Goal: Task Accomplishment & Management: Use online tool/utility

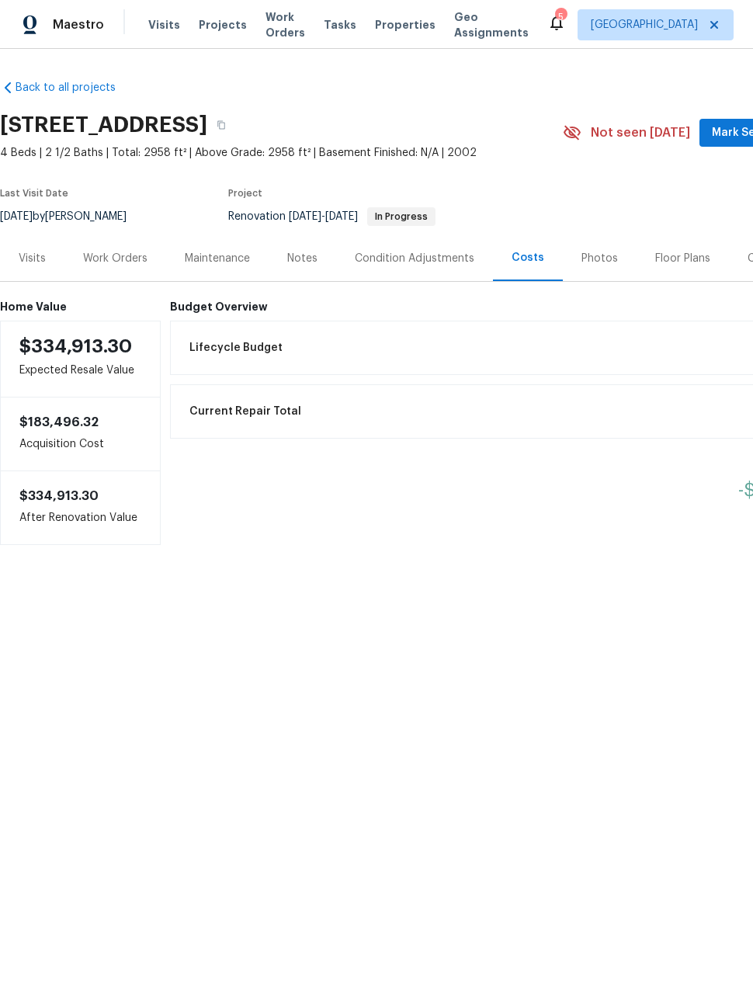
click at [211, 29] on span "Projects" at bounding box center [223, 25] width 48 height 16
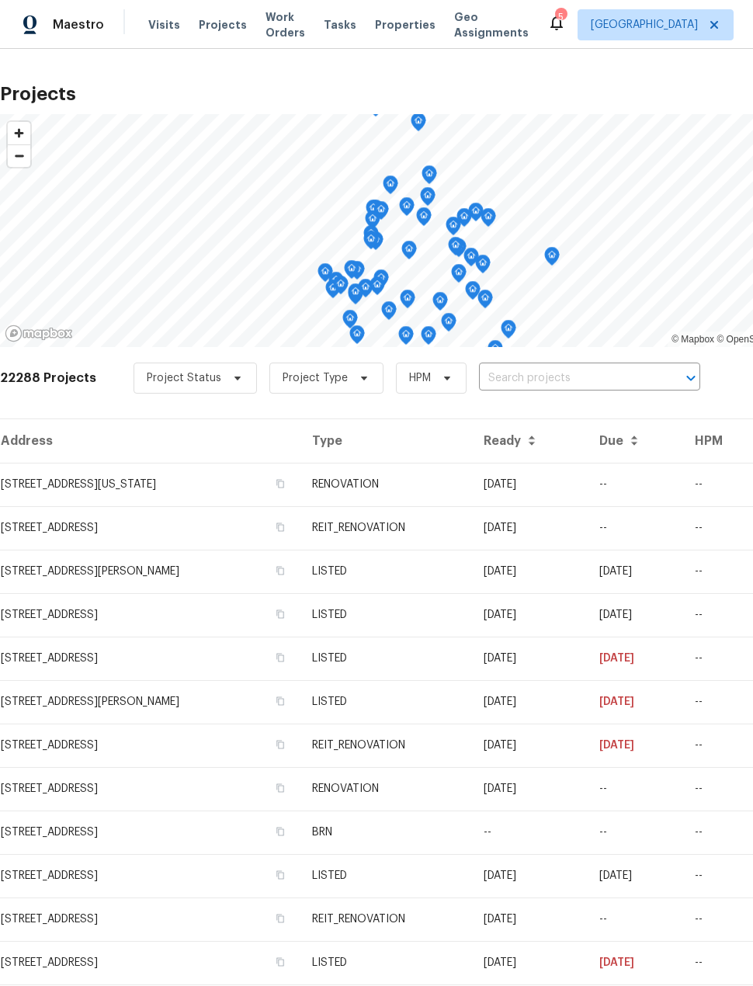
click at [274, 10] on span "Work Orders" at bounding box center [285, 24] width 40 height 31
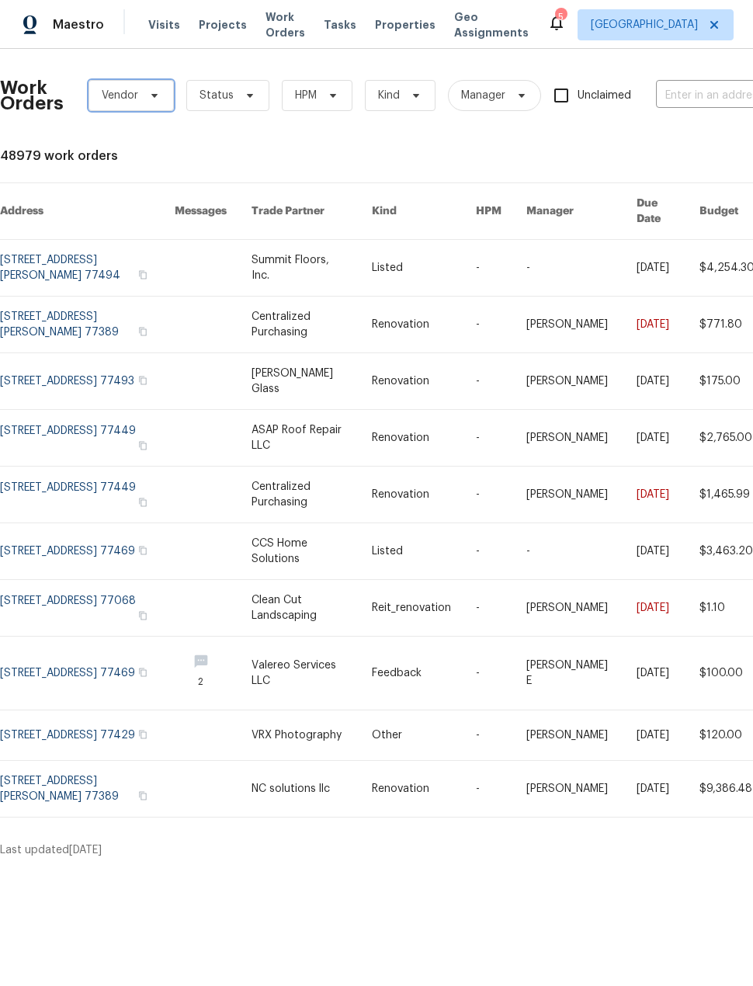
click at [140, 92] on span "Vendor" at bounding box center [130, 95] width 85 height 31
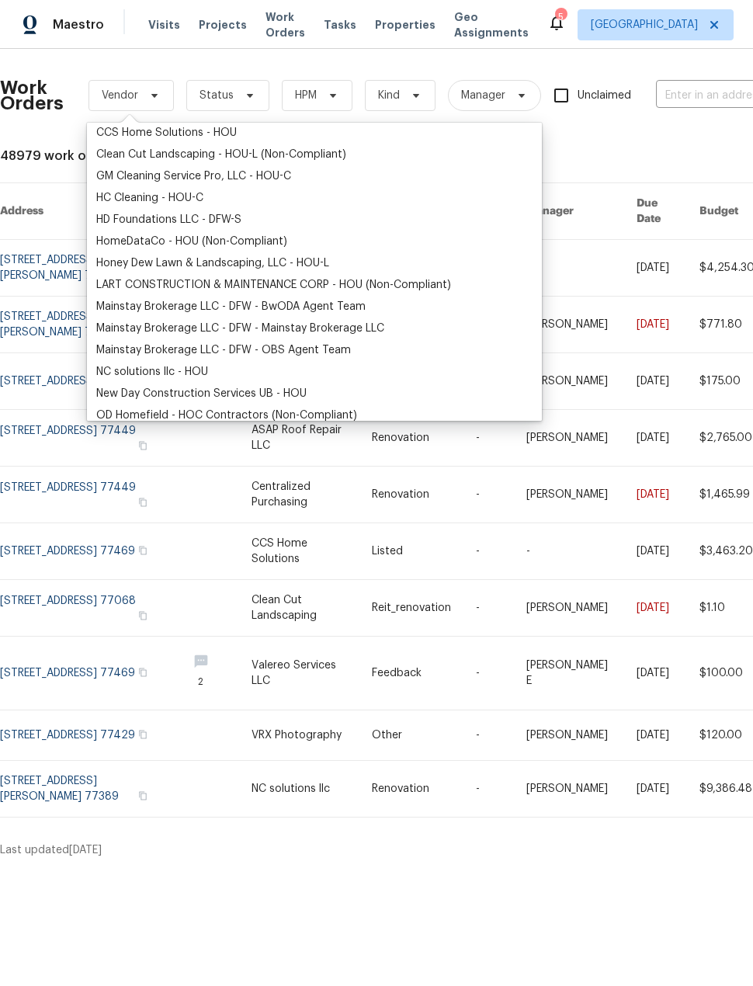
scroll to position [135, 0]
click at [305, 391] on div "New Day Construction Services UB - HOU" at bounding box center [201, 393] width 210 height 16
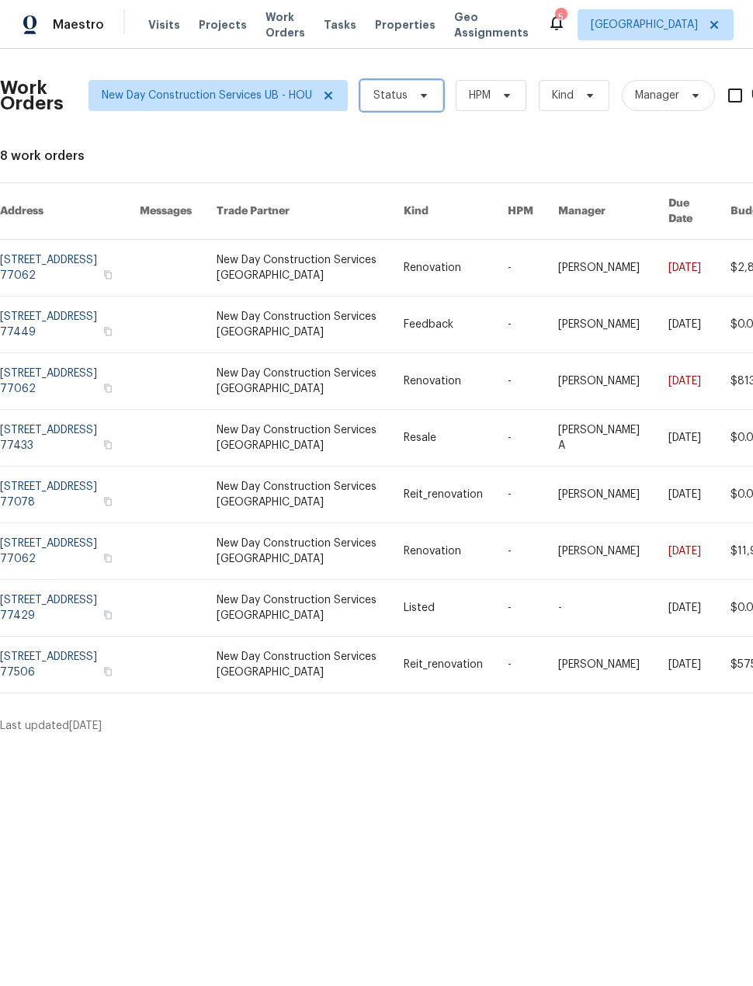
click at [390, 99] on span "Status" at bounding box center [390, 96] width 34 height 16
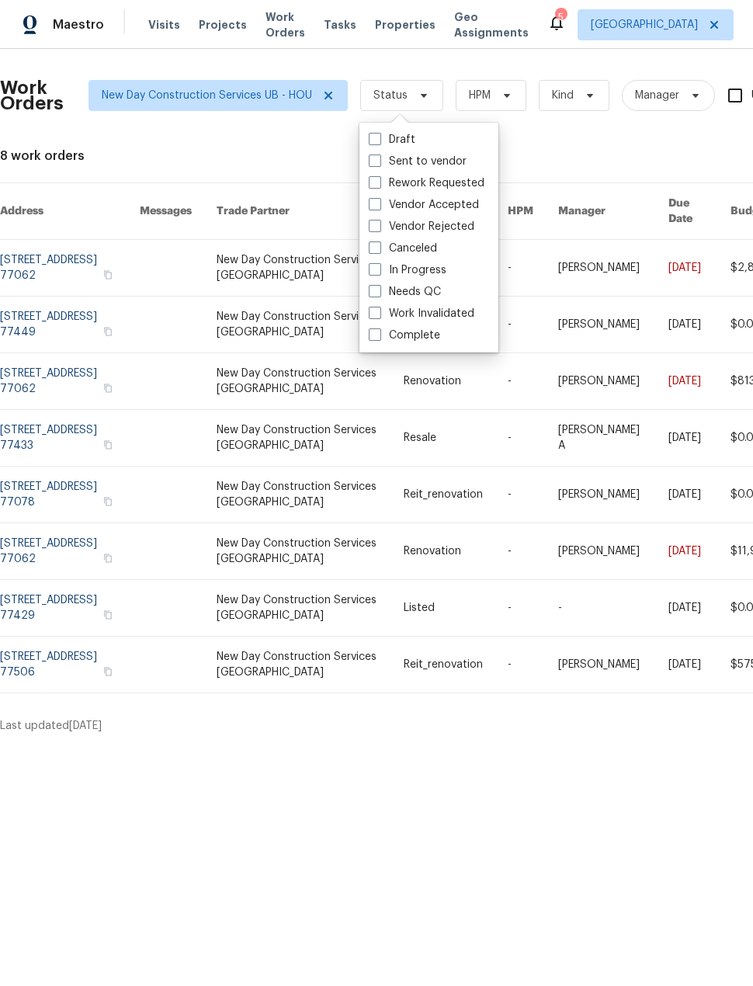
click at [382, 165] on label "Sent to vendor" at bounding box center [418, 162] width 98 height 16
click at [379, 164] on input "Sent to vendor" at bounding box center [374, 159] width 10 height 10
checkbox input "true"
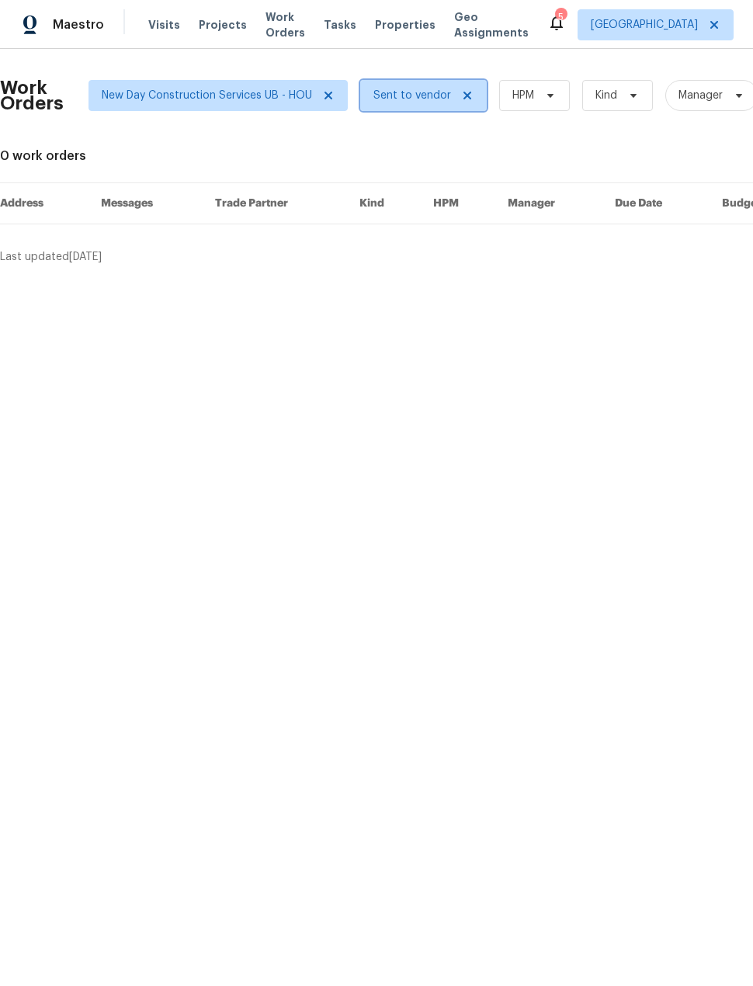
click at [407, 109] on span "Sent to vendor" at bounding box center [423, 95] width 127 height 31
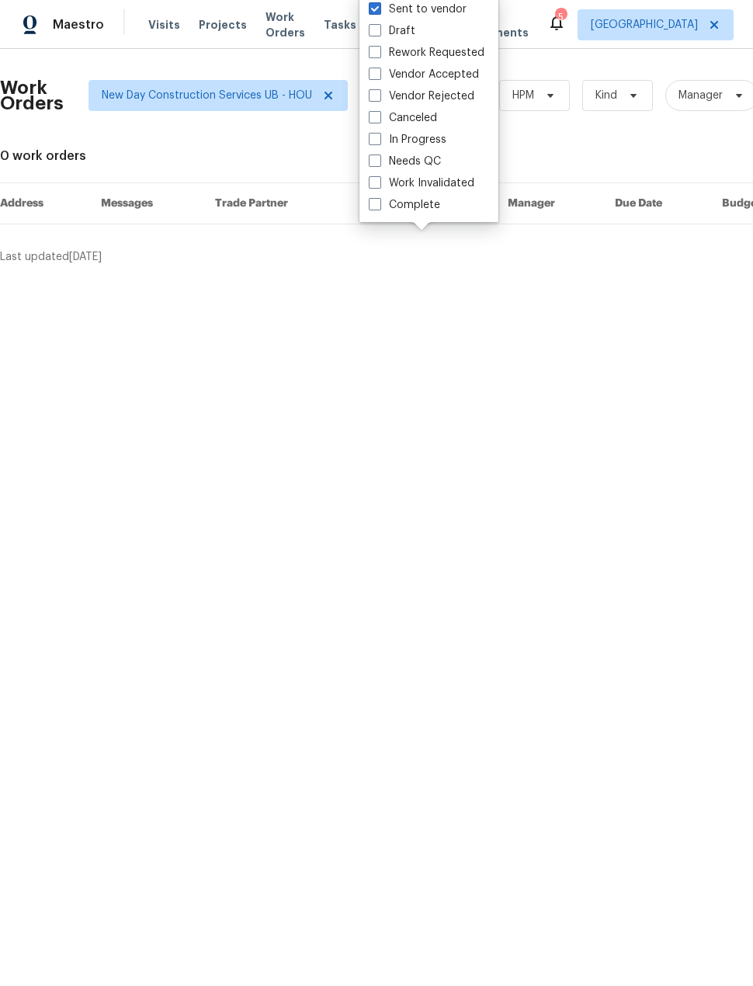
click at [376, 71] on span at bounding box center [375, 74] width 12 height 12
click at [376, 71] on input "Vendor Accepted" at bounding box center [374, 72] width 10 height 10
checkbox input "true"
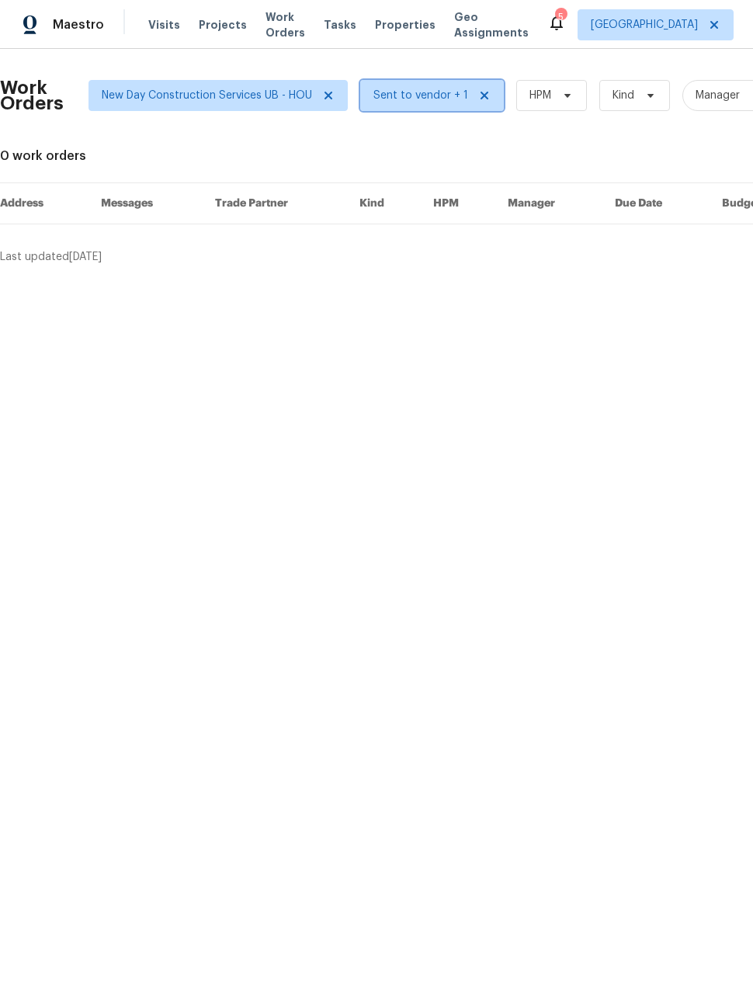
click at [423, 92] on span "Sent to vendor + 1" at bounding box center [420, 96] width 95 height 16
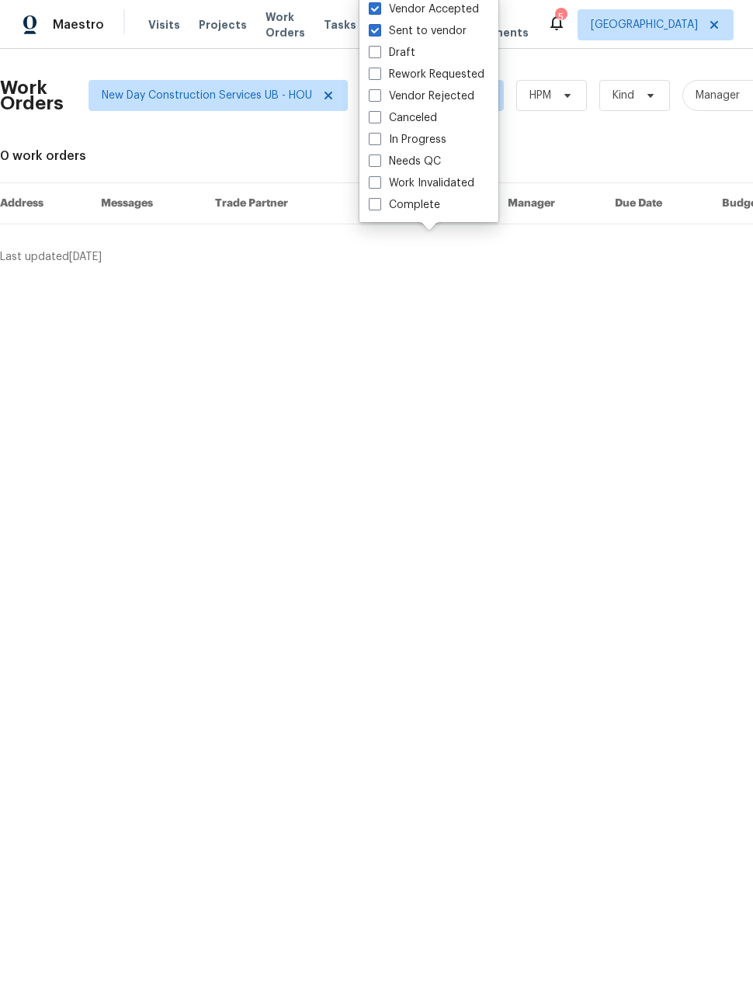
click at [370, 76] on span at bounding box center [375, 74] width 12 height 12
click at [370, 76] on input "Rework Requested" at bounding box center [374, 72] width 10 height 10
checkbox input "true"
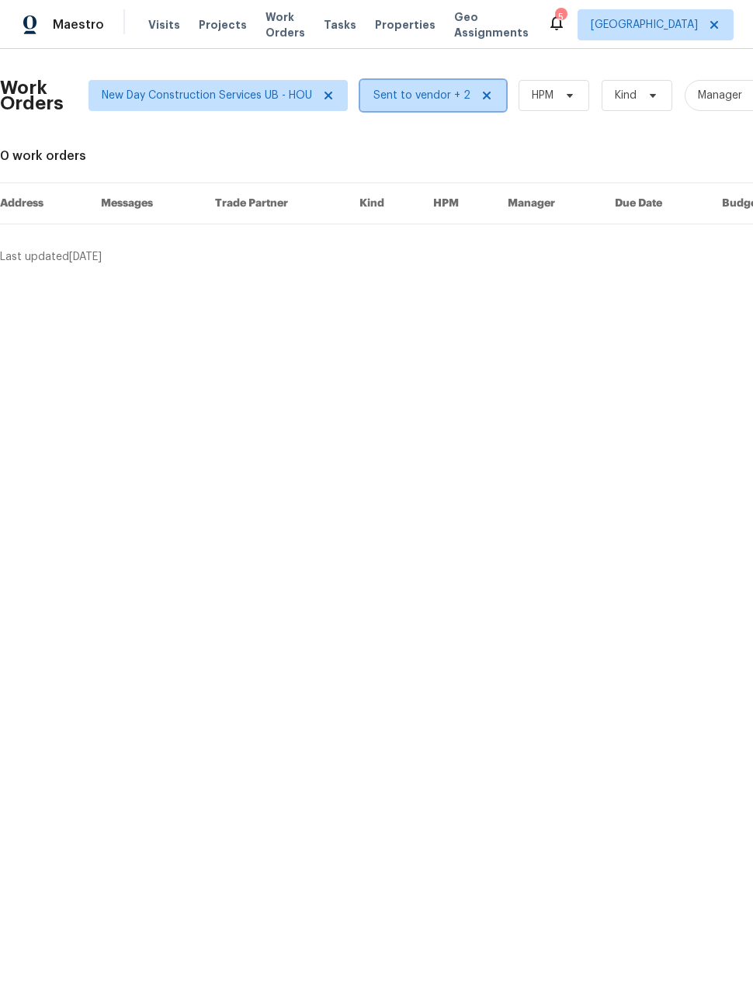
click at [407, 85] on span "Sent to vendor + 2" at bounding box center [433, 95] width 146 height 31
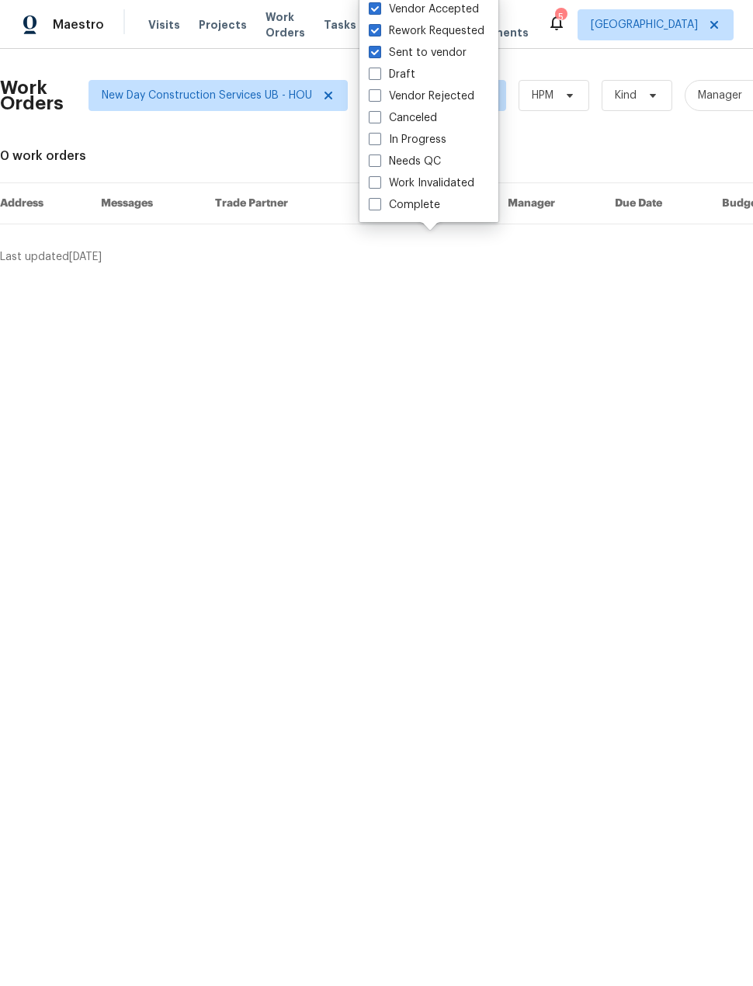
click at [370, 138] on span at bounding box center [375, 139] width 12 height 12
click at [370, 138] on input "In Progress" at bounding box center [374, 137] width 10 height 10
checkbox input "true"
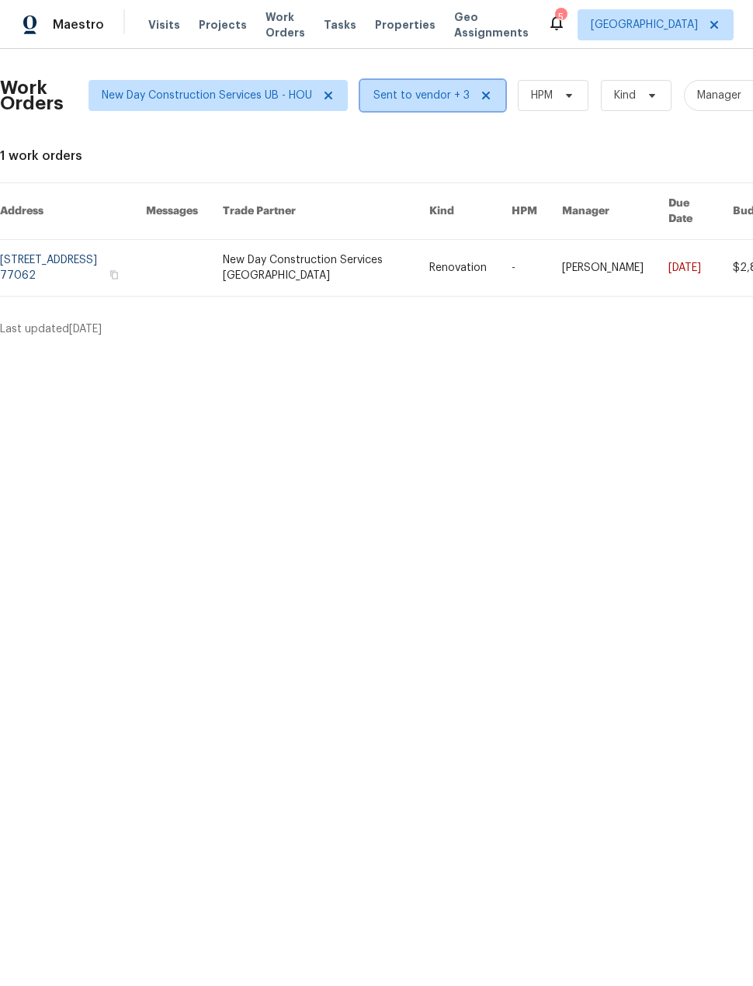
click at [446, 93] on span "Sent to vendor + 3" at bounding box center [421, 96] width 96 height 16
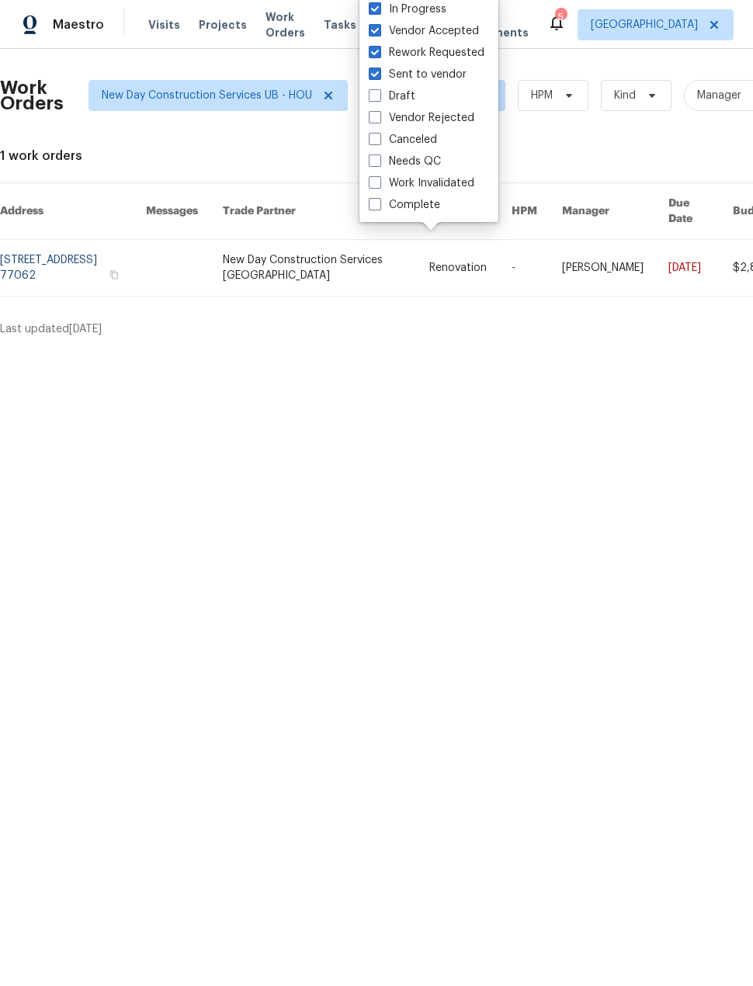
click at [376, 161] on span at bounding box center [375, 160] width 12 height 12
click at [376, 161] on input "Needs QC" at bounding box center [374, 159] width 10 height 10
checkbox input "true"
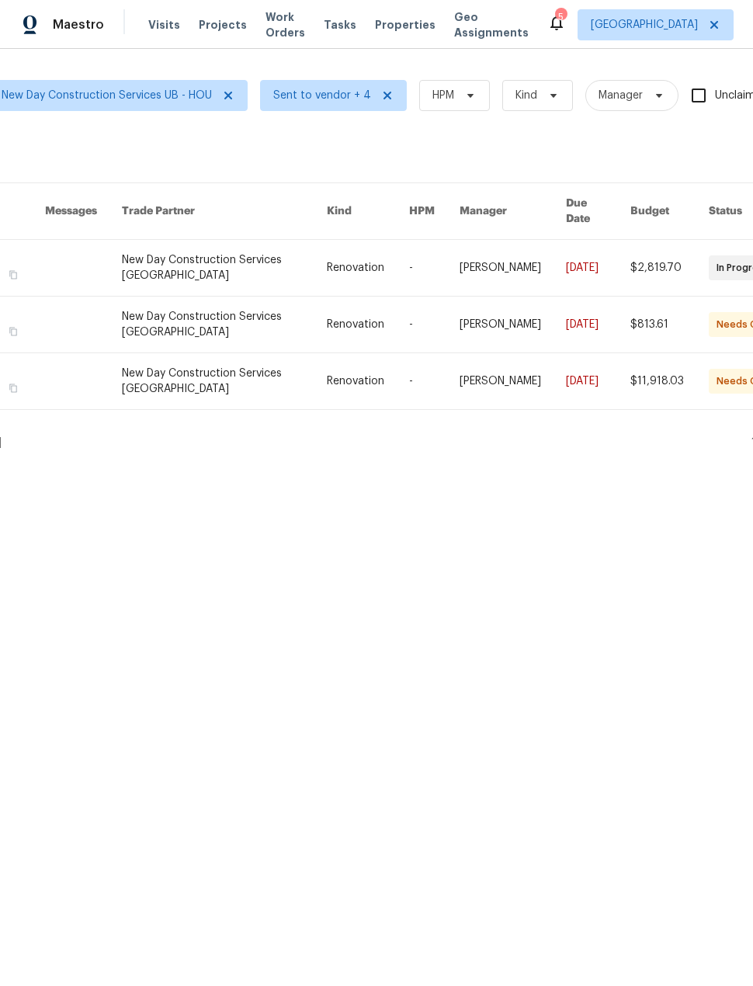
scroll to position [0, 102]
click at [220, 101] on icon at bounding box center [226, 95] width 12 height 12
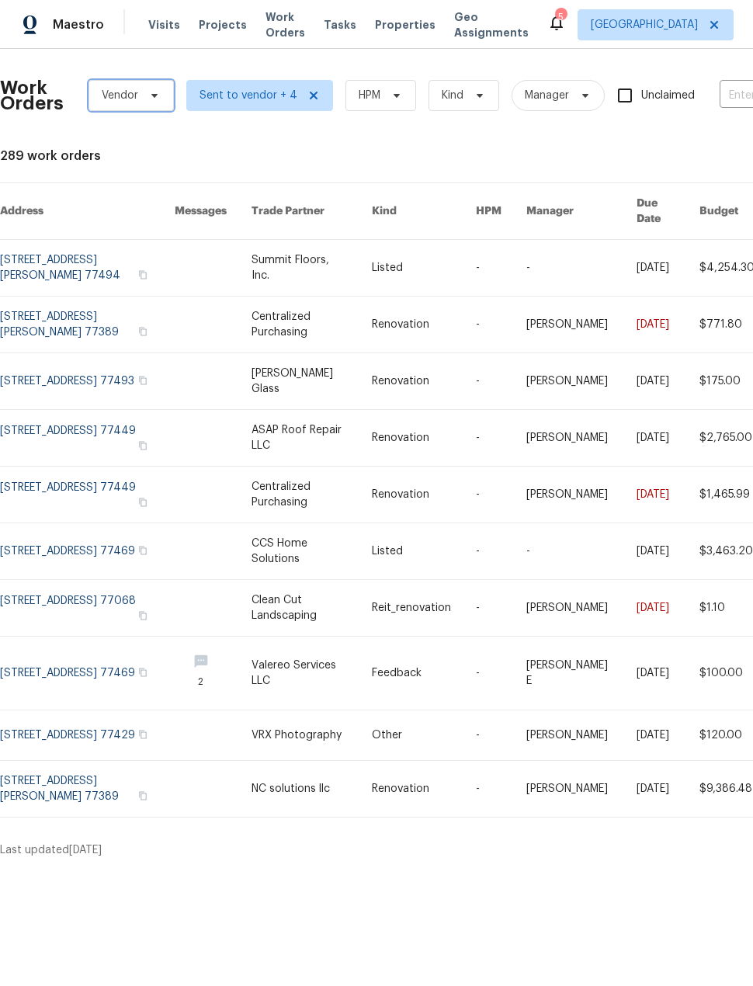
click at [109, 95] on span "Vendor" at bounding box center [120, 96] width 36 height 16
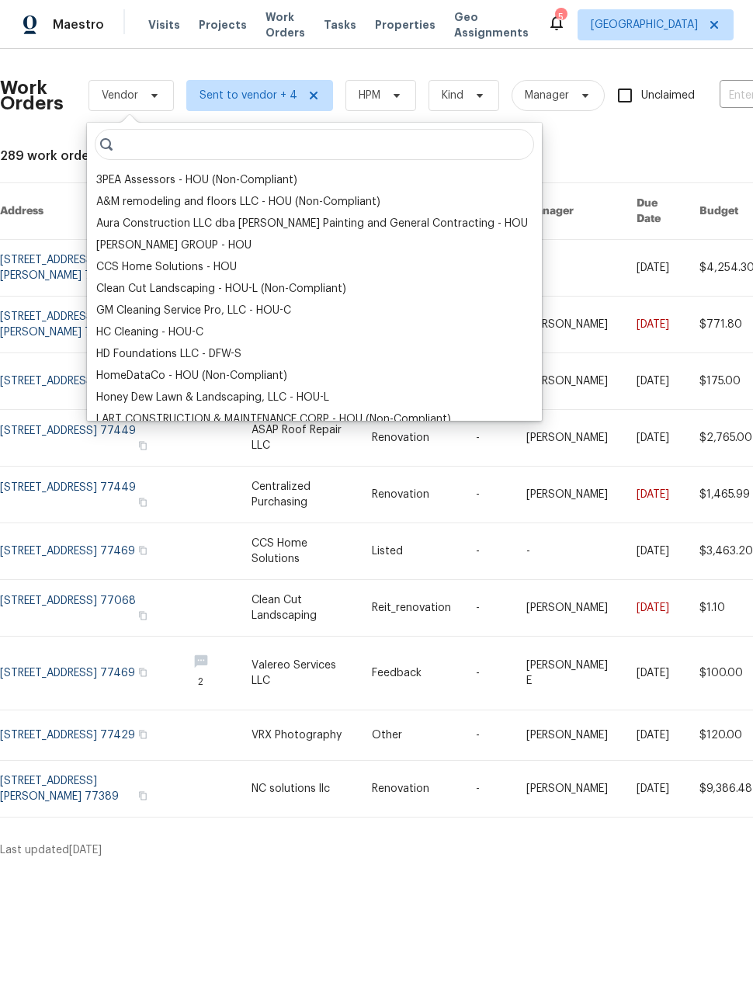
click at [120, 269] on div "CCS Home Solutions - HOU" at bounding box center [166, 267] width 140 height 16
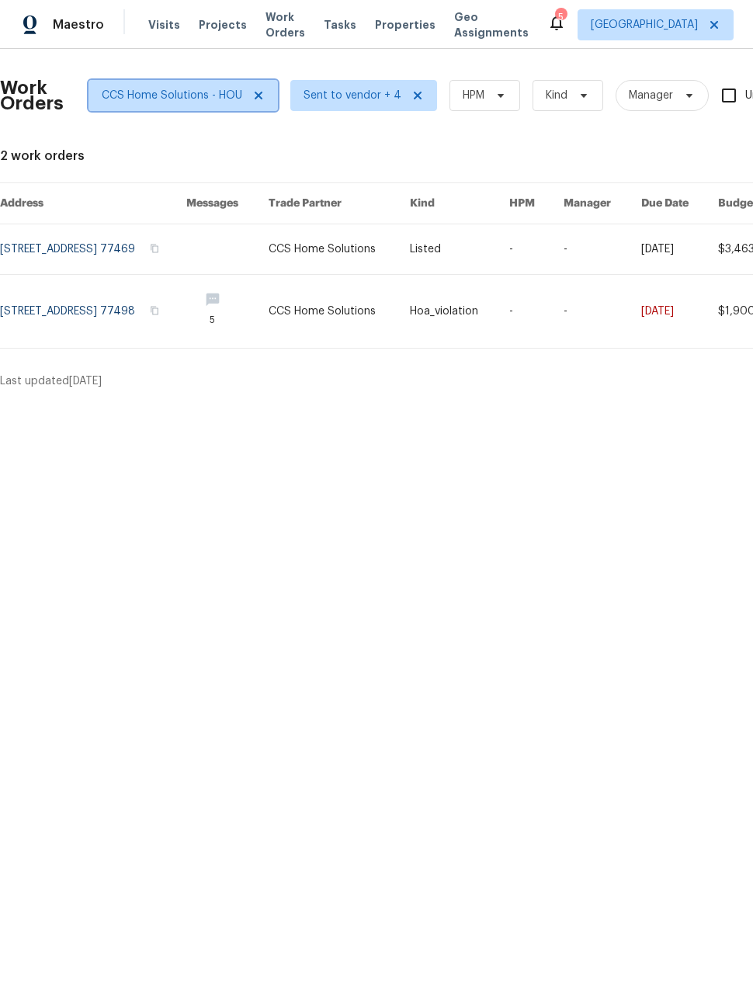
click at [251, 104] on span "CCS Home Solutions - HOU" at bounding box center [182, 95] width 189 height 31
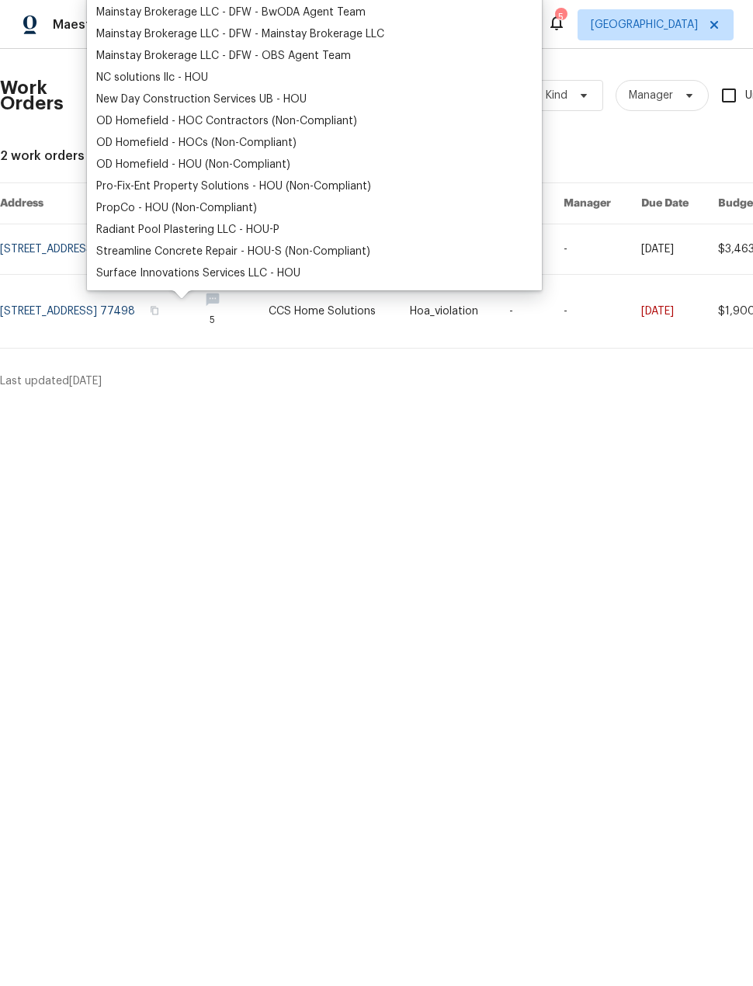
scroll to position [298, 0]
click at [123, 269] on div "Surface Innovations Services LLC - HOU" at bounding box center [198, 273] width 204 height 16
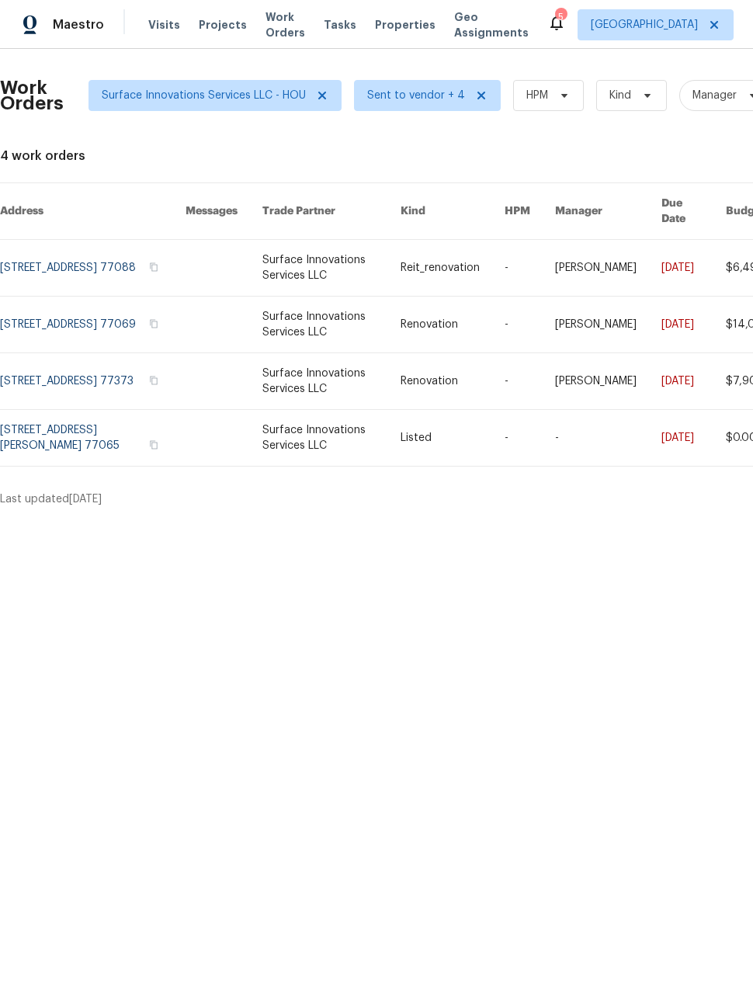
click at [744, 519] on html "Maestro Visits Projects Work Orders Tasks Properties Geo Assignments 5 [GEOGRAP…" at bounding box center [376, 259] width 753 height 519
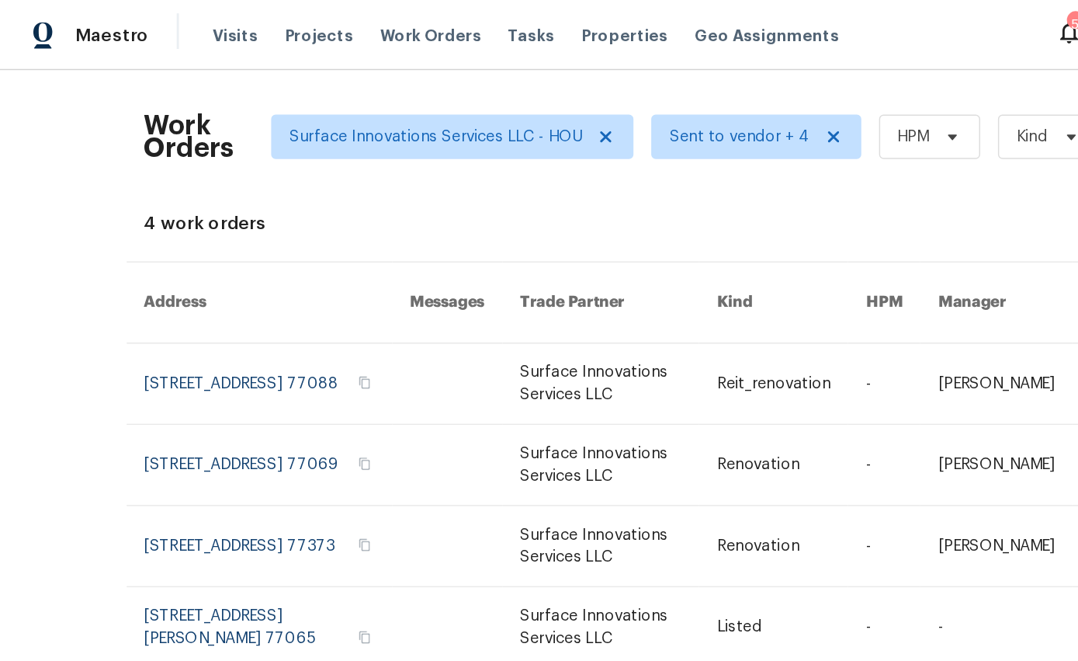
click at [727, 1] on div "Maestro Visits Projects Work Orders Tasks Properties Geo Assignments 5 [PERSON_…" at bounding box center [539, 24] width 1078 height 49
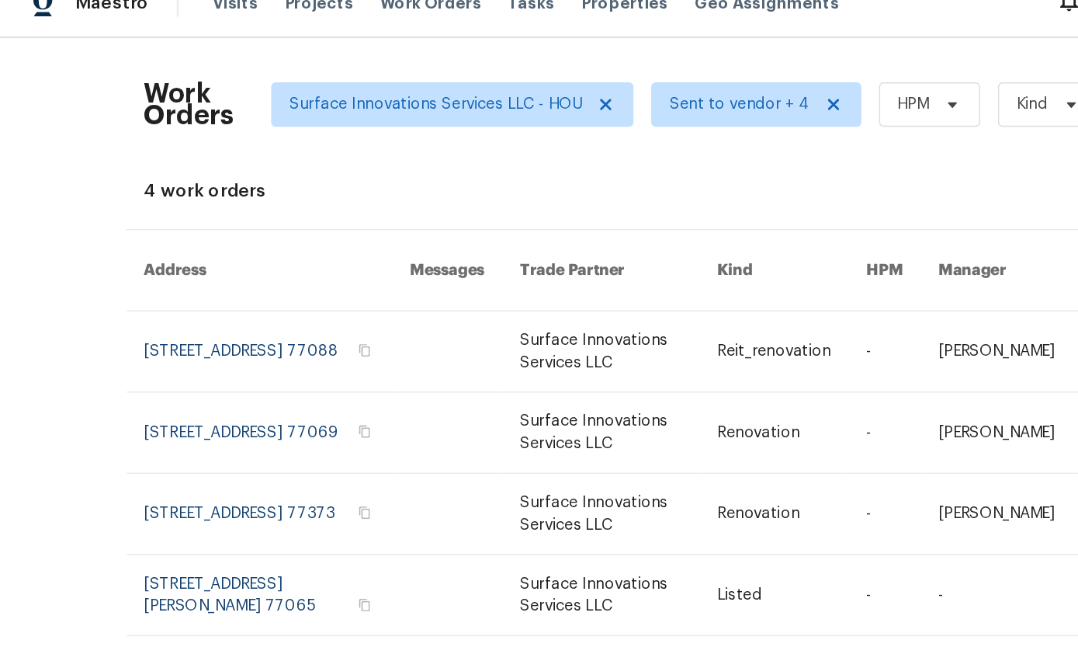
click at [745, 61] on div "Work Orders Surface Innovations Services LLC - HOU Sent to vendor + 4 HPM Kind …" at bounding box center [644, 95] width 1086 height 68
